Goal: Browse casually: Explore the website without a specific task or goal

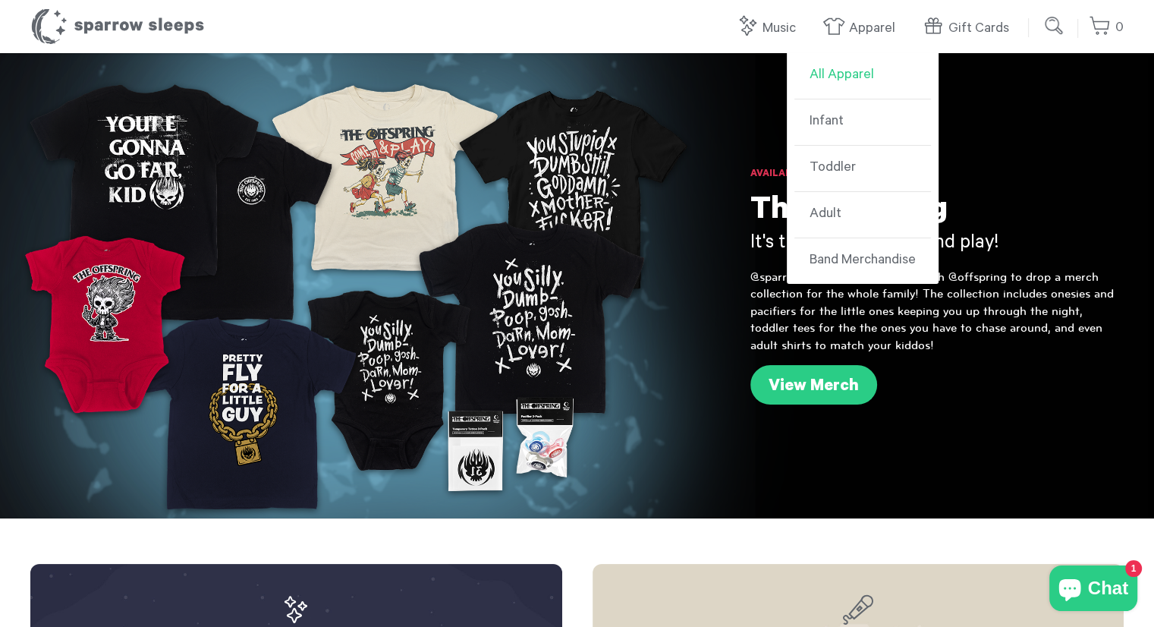
click at [864, 80] on link "All Apparel" at bounding box center [863, 76] width 137 height 46
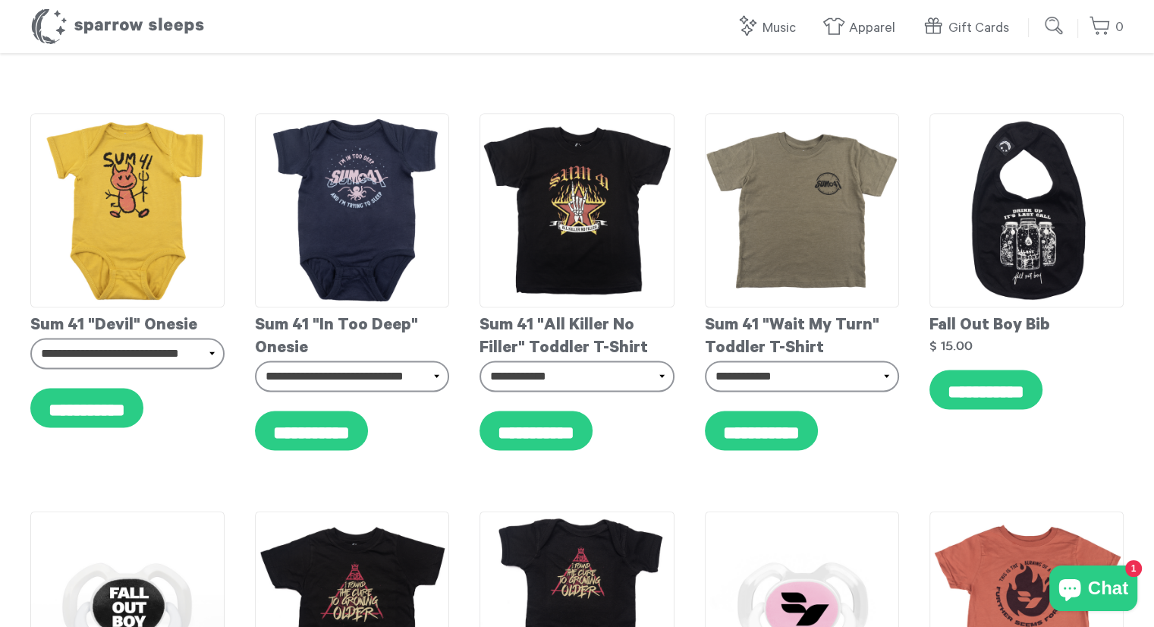
scroll to position [2033, 0]
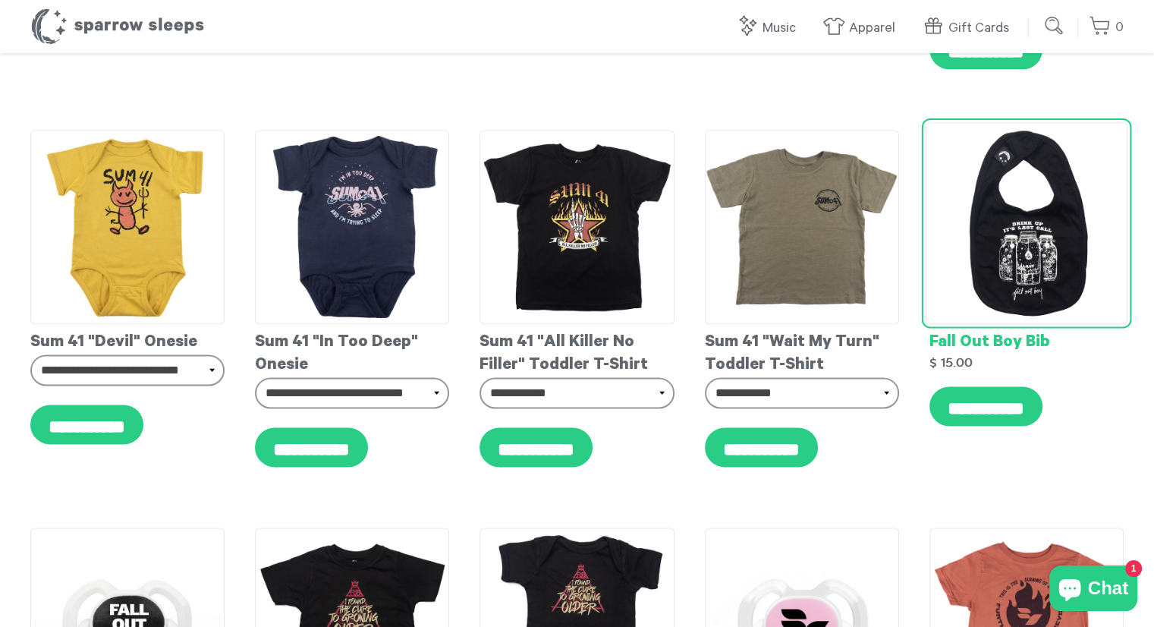
click at [1044, 200] on img at bounding box center [1027, 222] width 202 height 202
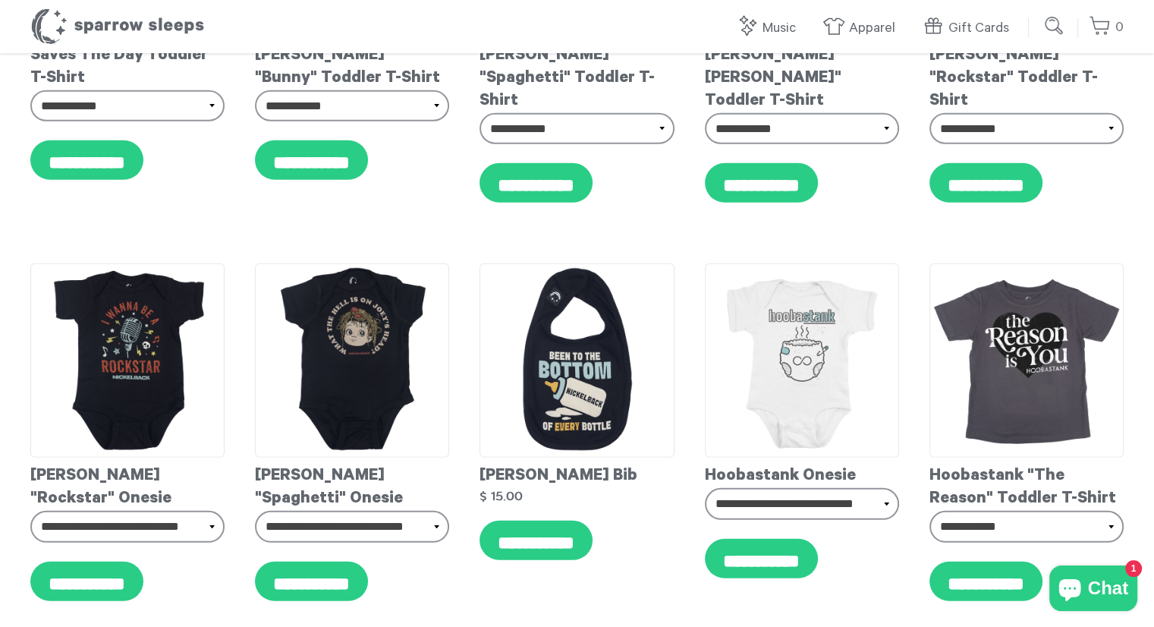
scroll to position [10018, 0]
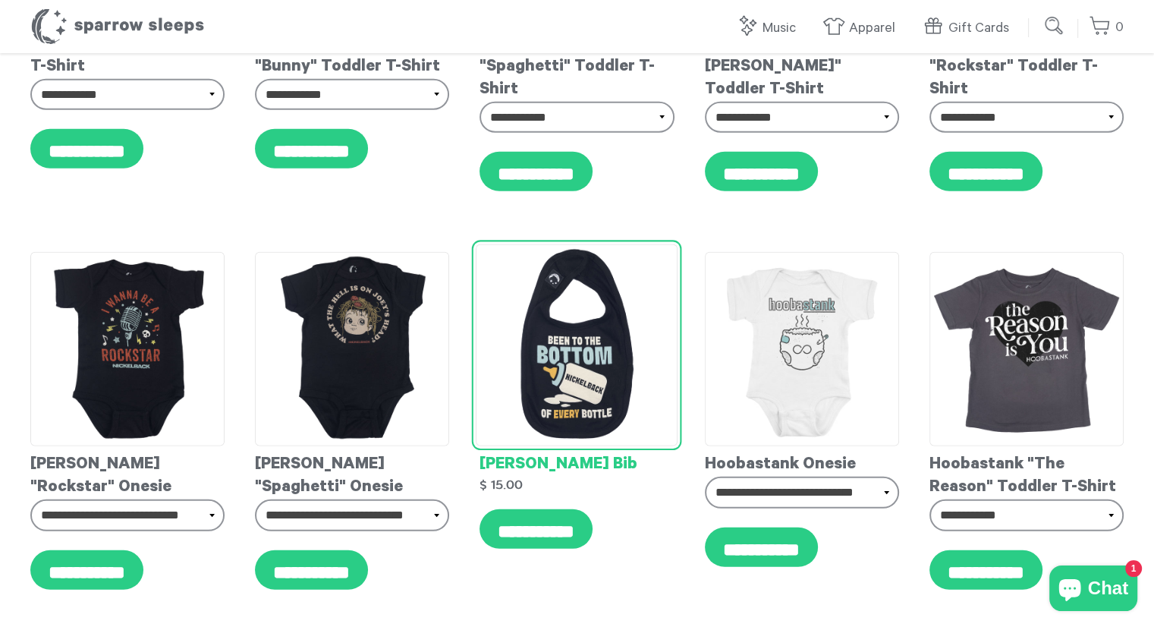
click at [596, 362] on img at bounding box center [577, 345] width 202 height 202
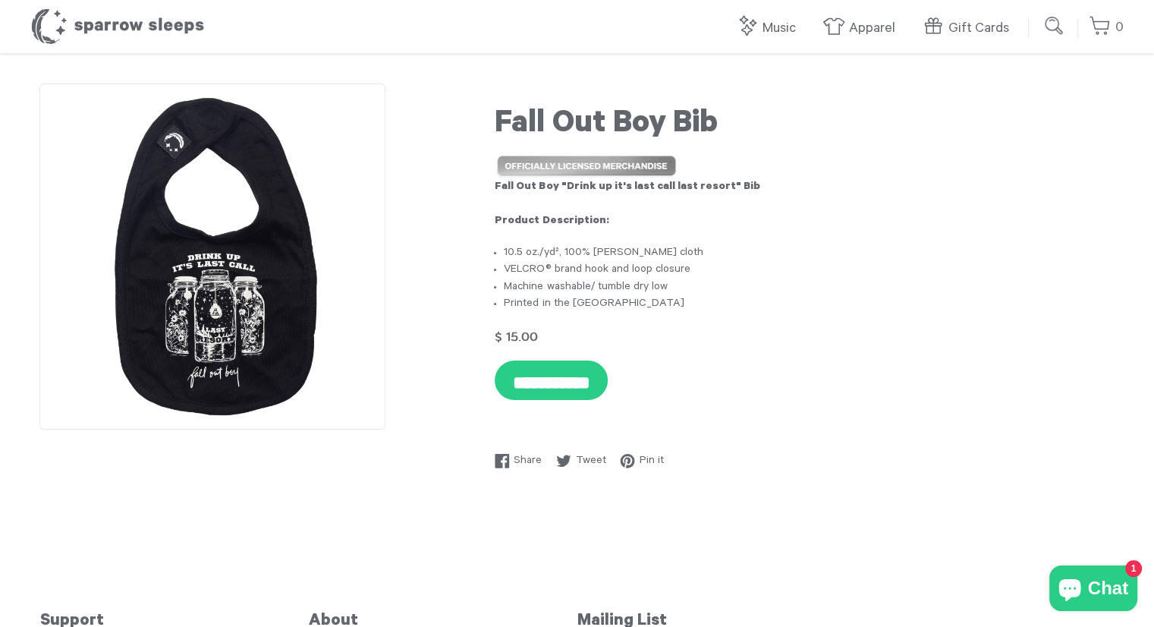
click at [220, 265] on img at bounding box center [212, 256] width 346 height 346
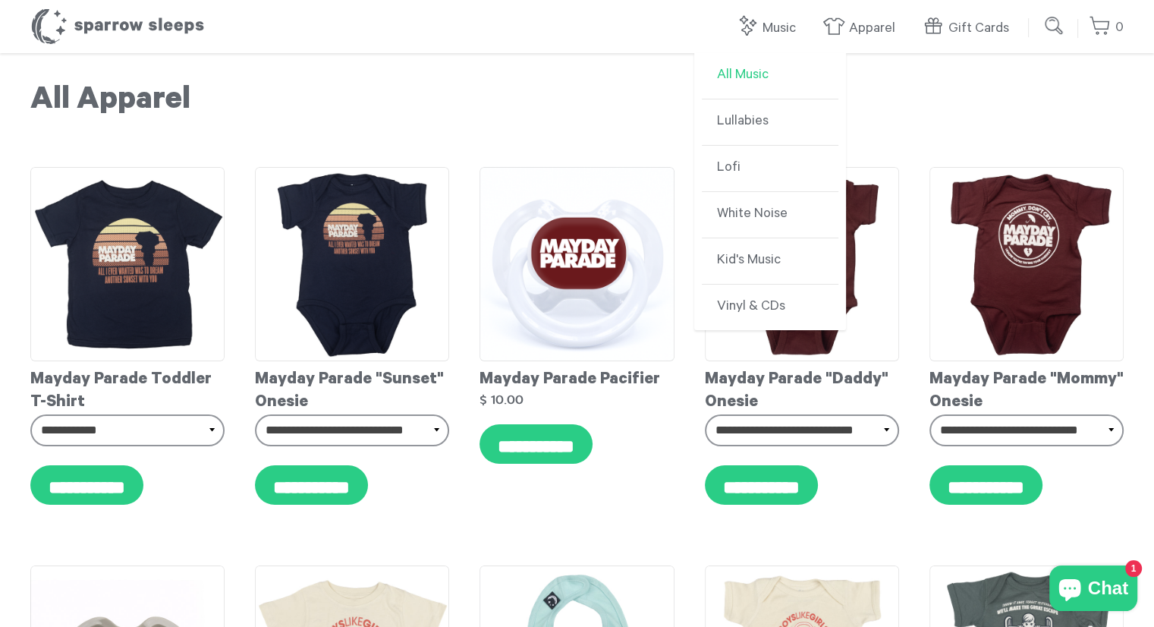
click at [757, 74] on link "All Music" at bounding box center [770, 76] width 137 height 46
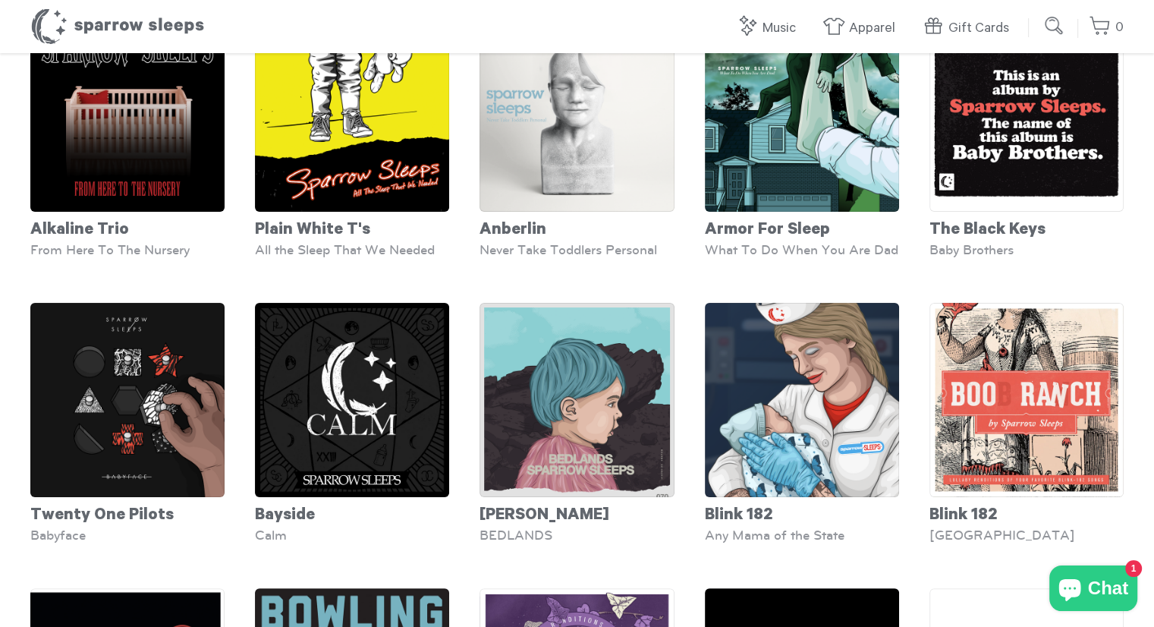
scroll to position [152, 0]
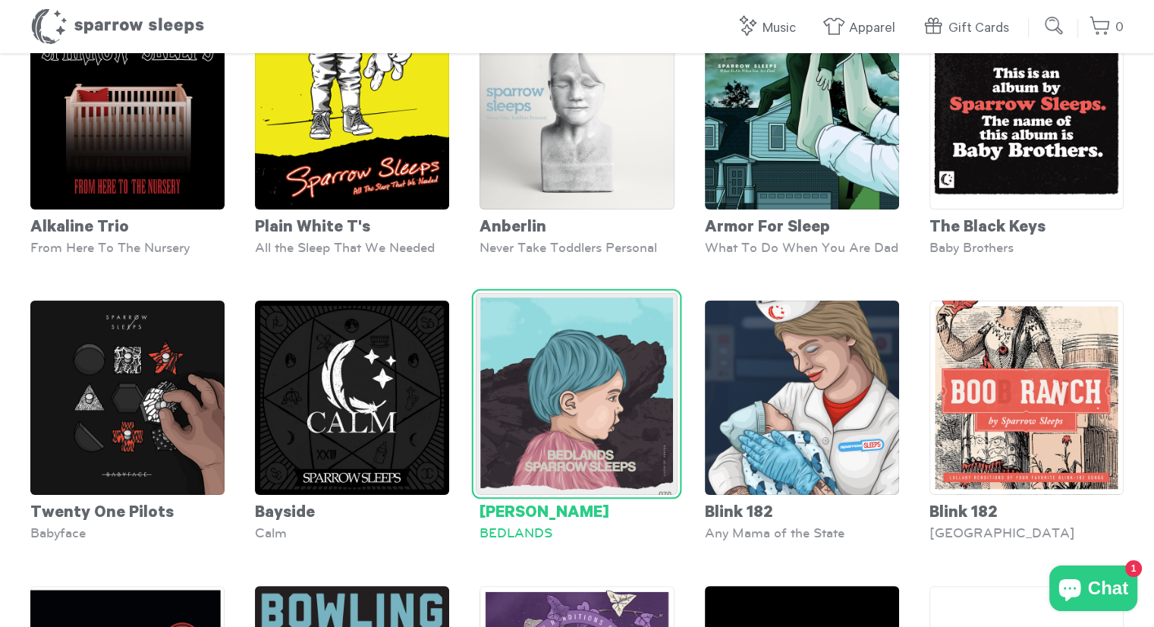
drag, startPoint x: 584, startPoint y: 446, endPoint x: 548, endPoint y: 433, distance: 38.2
click at [548, 433] on img at bounding box center [577, 394] width 202 height 202
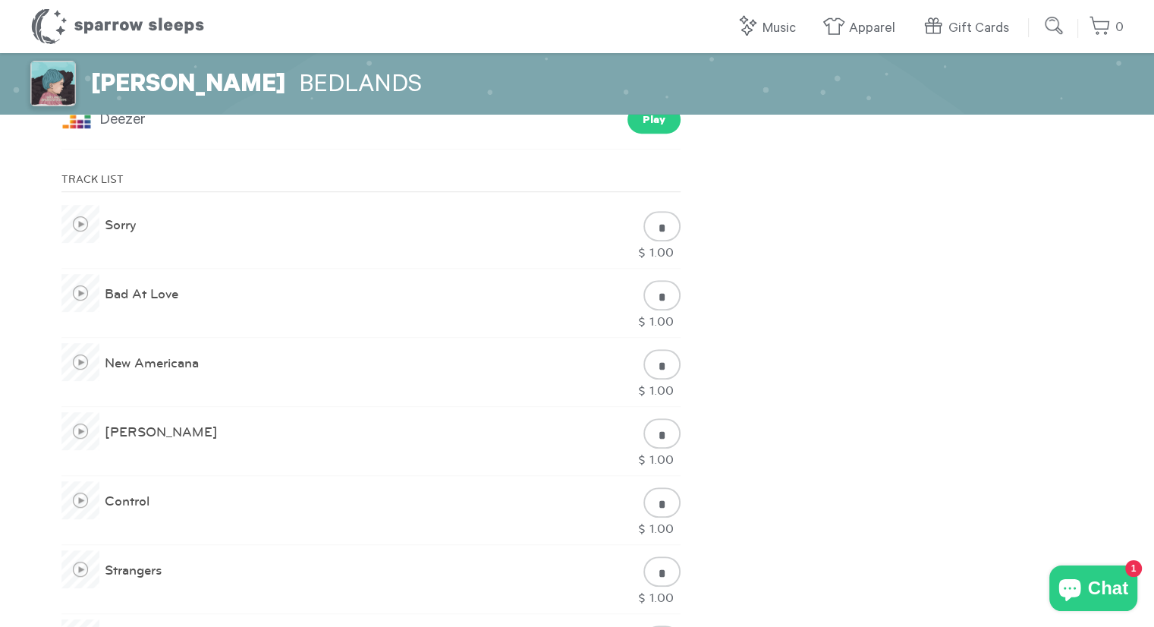
scroll to position [641, 0]
